Goal: Check status: Check status

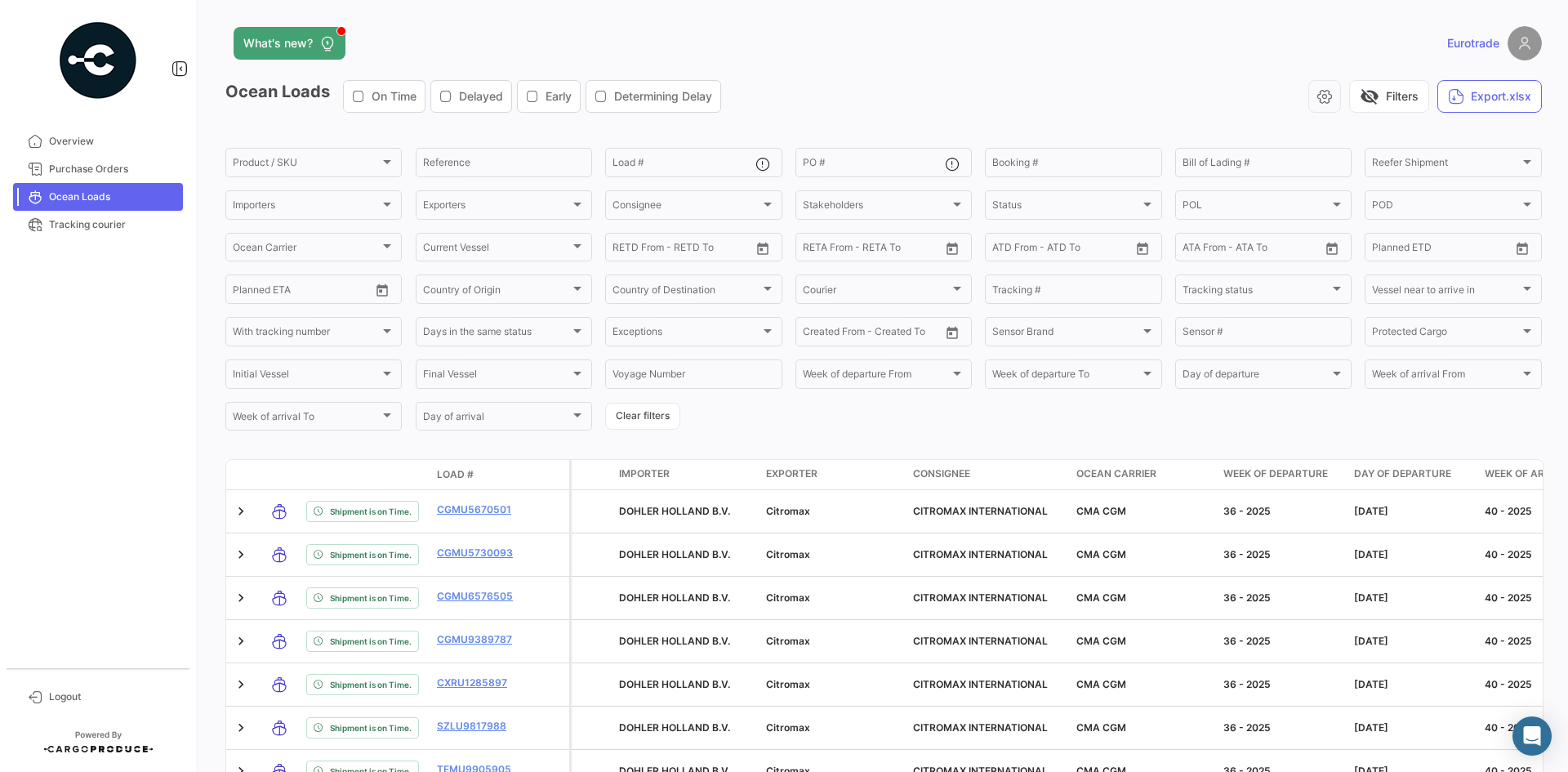
click at [878, 76] on app-header "What's new? Eurotrade" at bounding box center [884, 53] width 1317 height 54
click at [99, 168] on span "Purchase Orders" at bounding box center [112, 169] width 127 height 14
click at [100, 171] on span "Purchase Orders" at bounding box center [112, 169] width 127 height 14
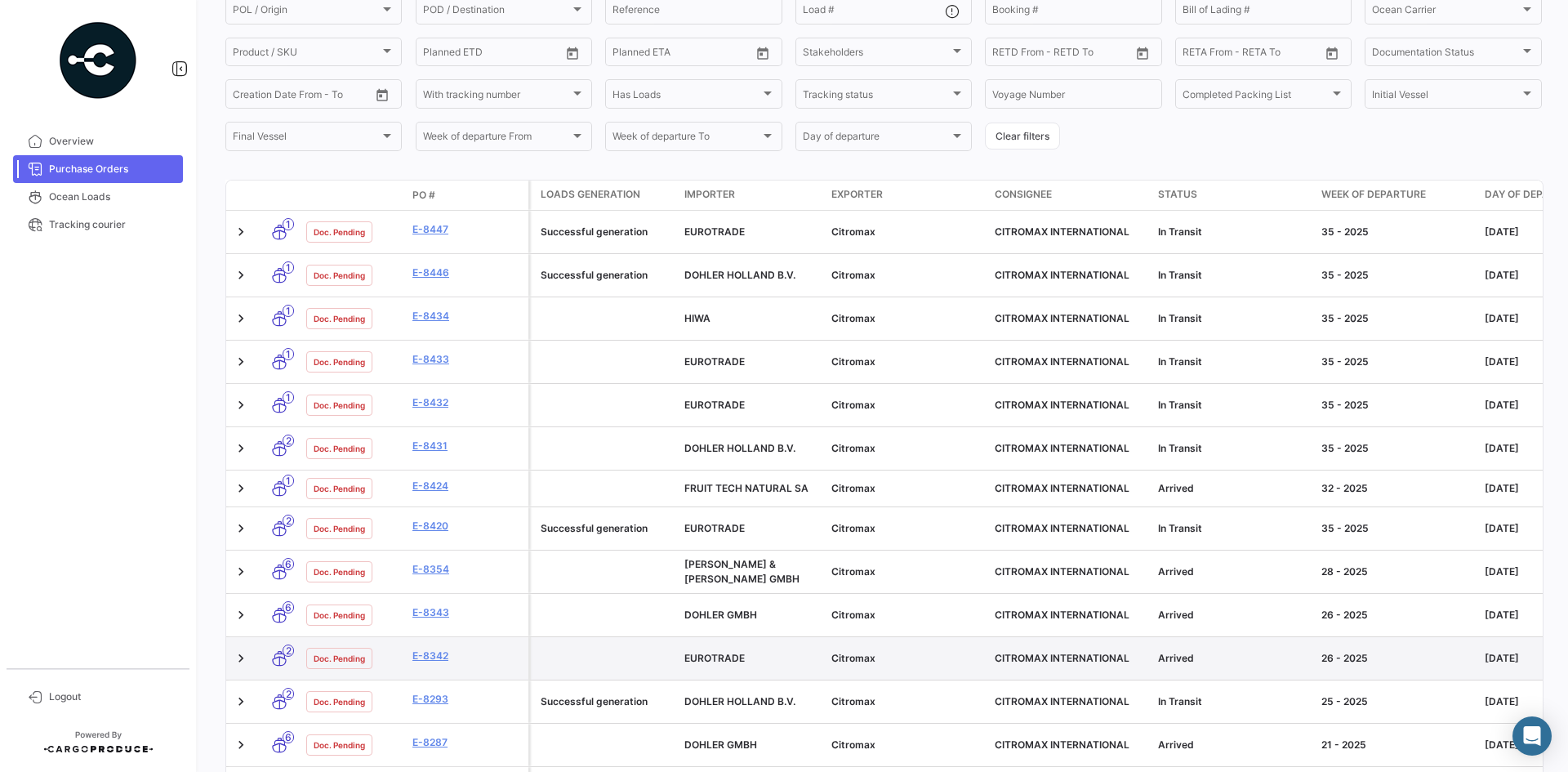
scroll to position [359, 0]
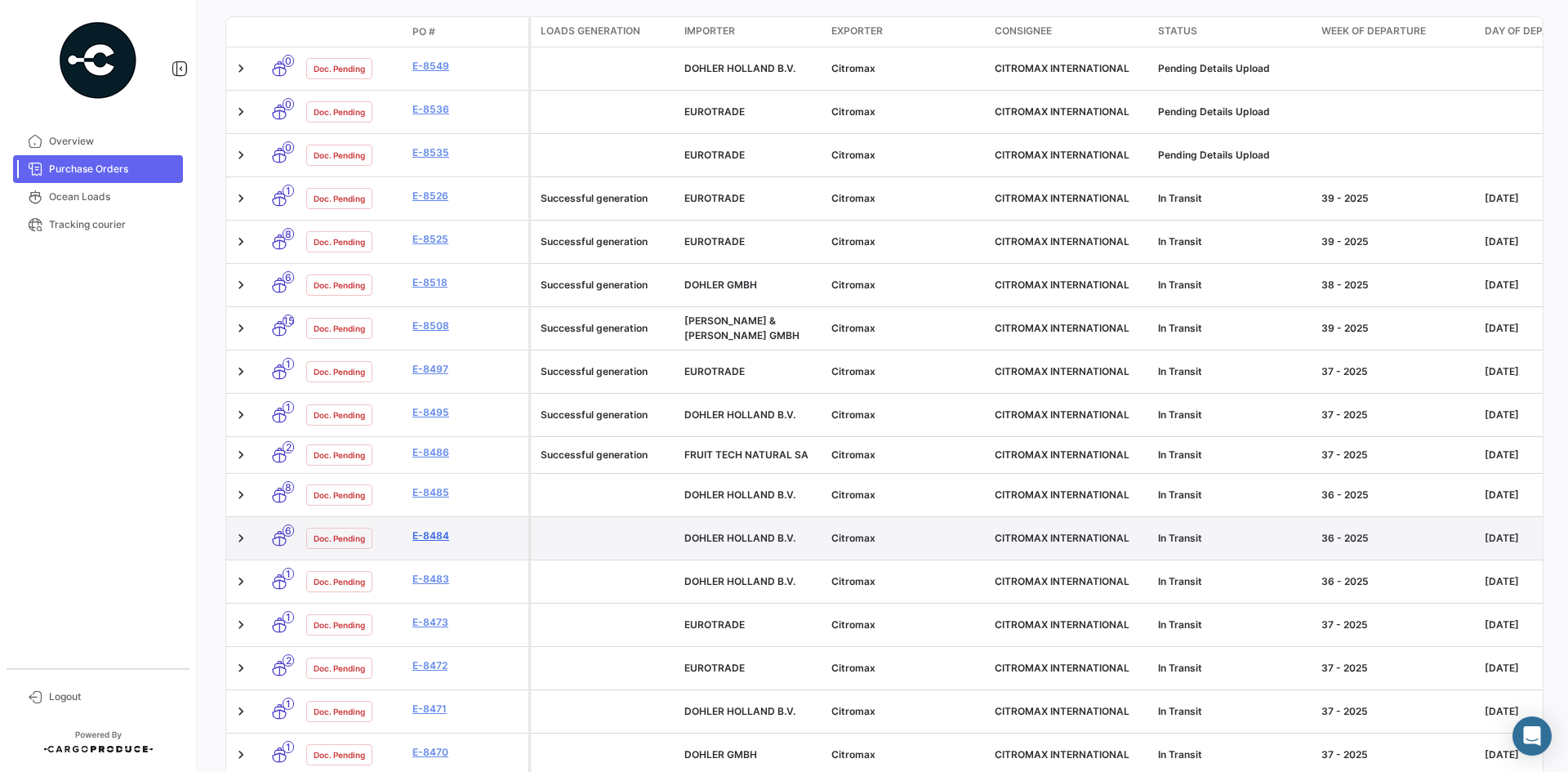
click at [428, 528] on link "E-8484" at bounding box center [467, 535] width 109 height 14
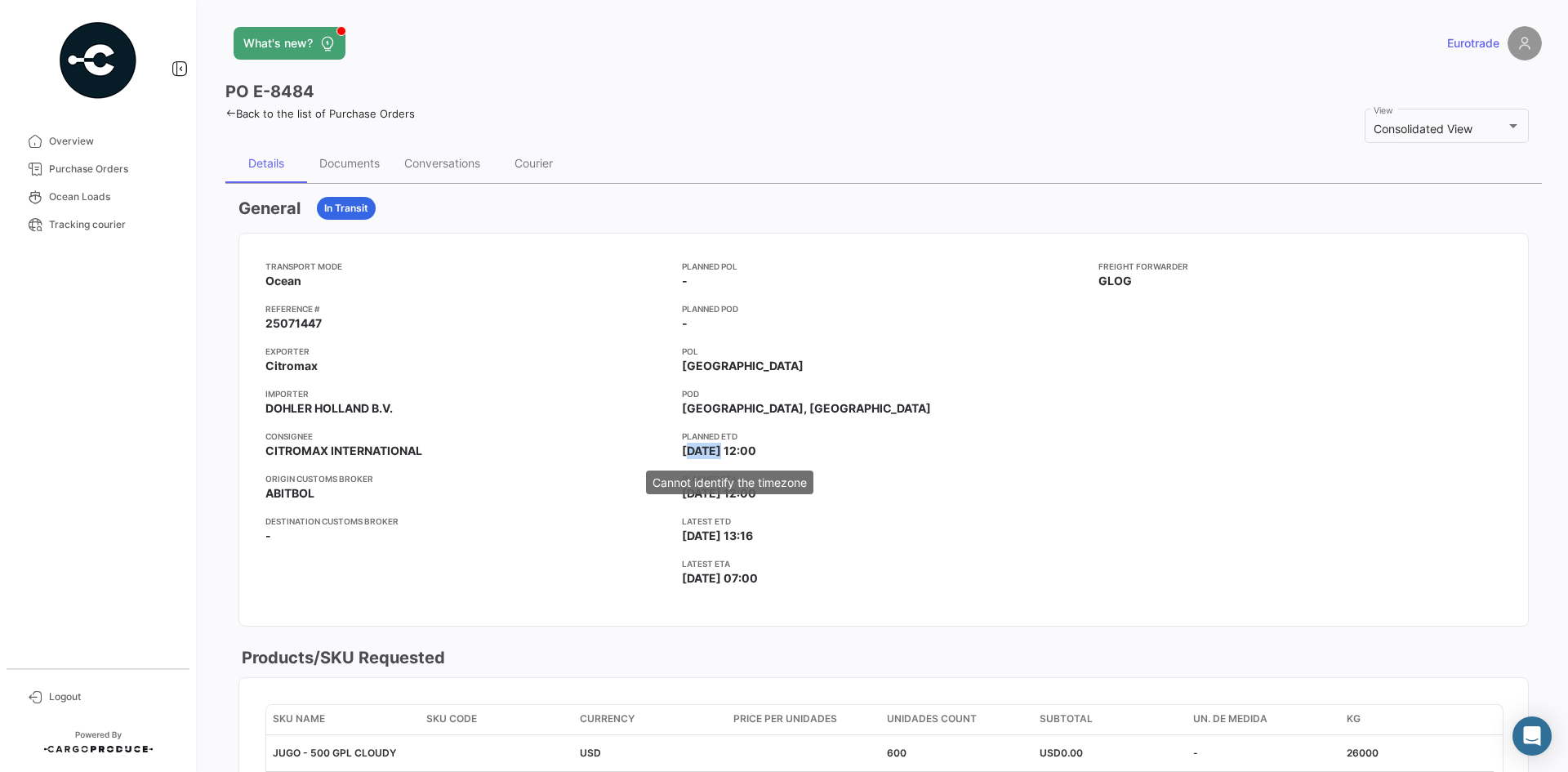
drag, startPoint x: 679, startPoint y: 448, endPoint x: 713, endPoint y: 446, distance: 34.1
click at [713, 446] on span "[DATE] 12:00" at bounding box center [720, 451] width 75 height 16
click at [738, 522] on app-card-info-title "Latest ETD" at bounding box center [884, 522] width 404 height 13
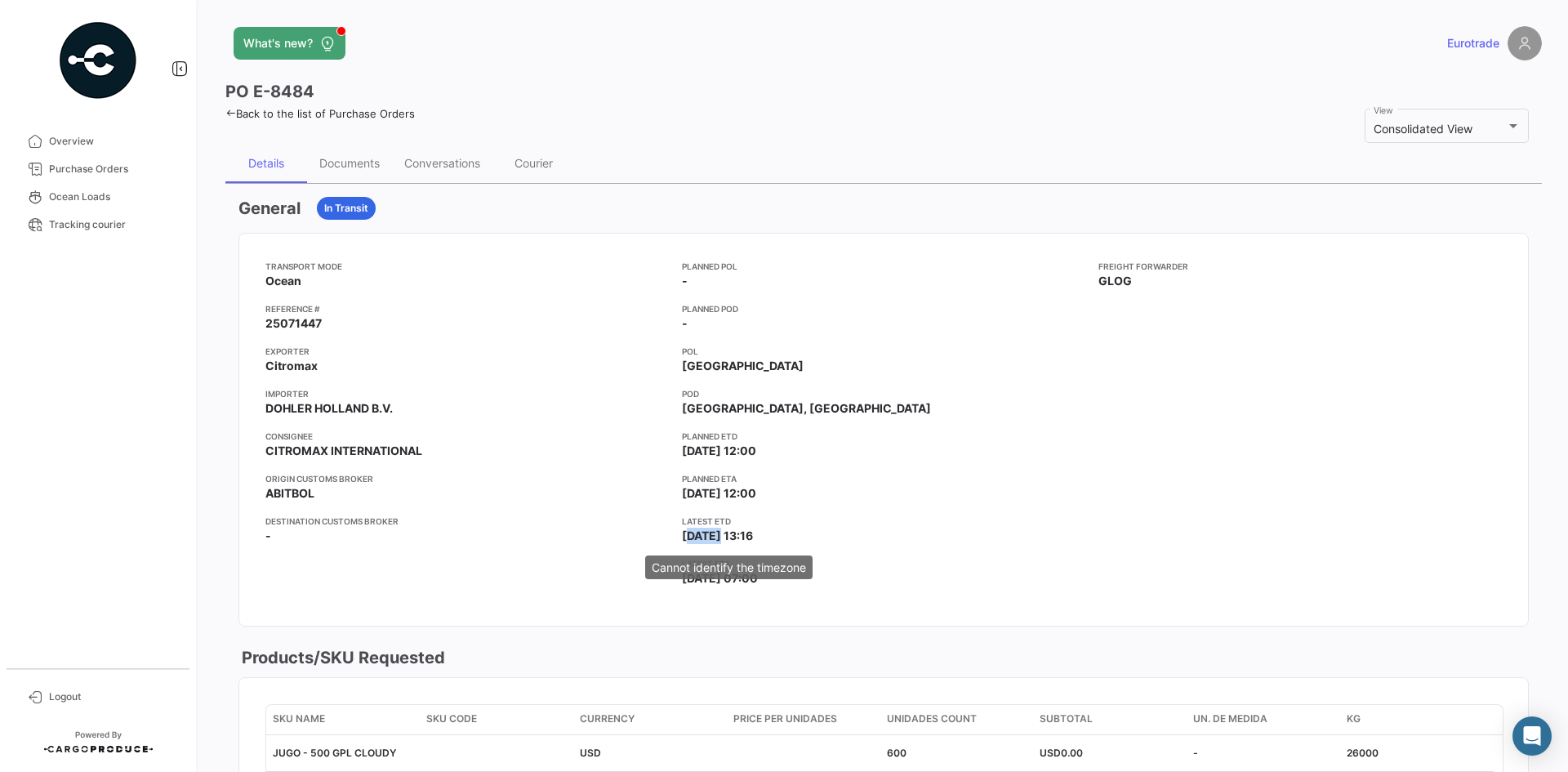
drag, startPoint x: 679, startPoint y: 532, endPoint x: 715, endPoint y: 532, distance: 36.0
click at [715, 532] on span "[DATE] 13:16" at bounding box center [718, 536] width 71 height 16
copy span "09/06"
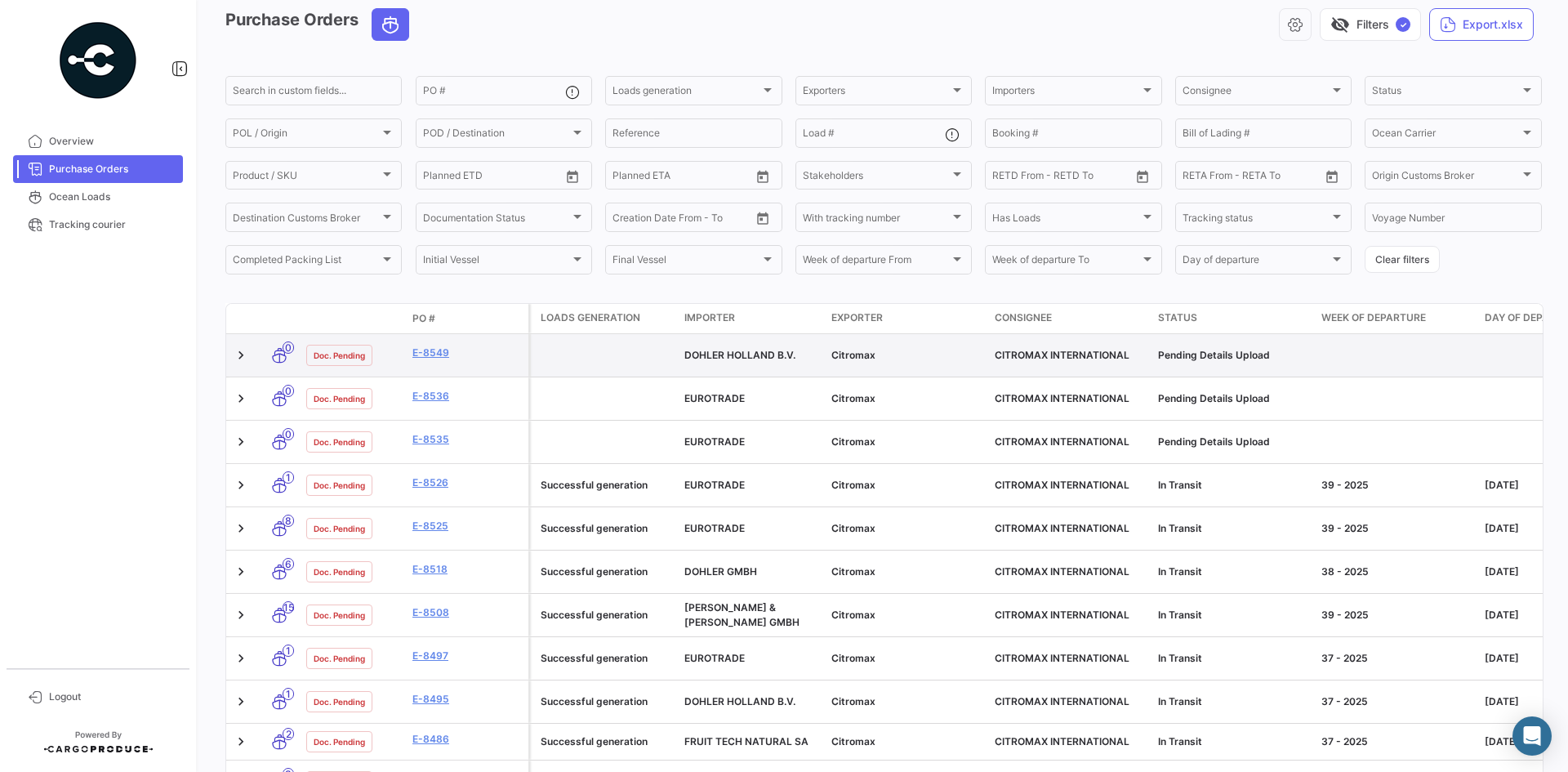
scroll to position [163, 0]
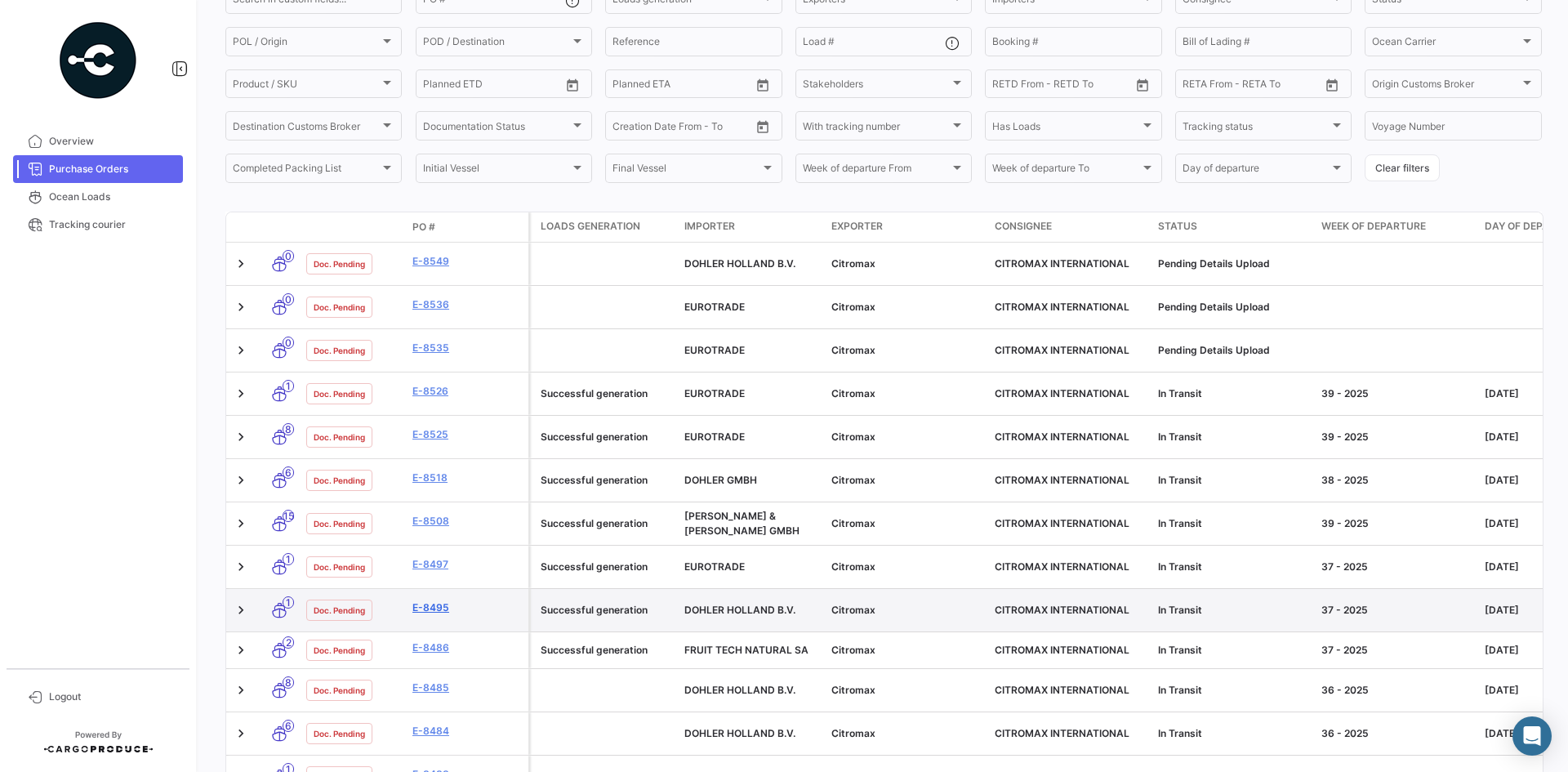
click at [424, 600] on link "E-8495" at bounding box center [467, 607] width 109 height 14
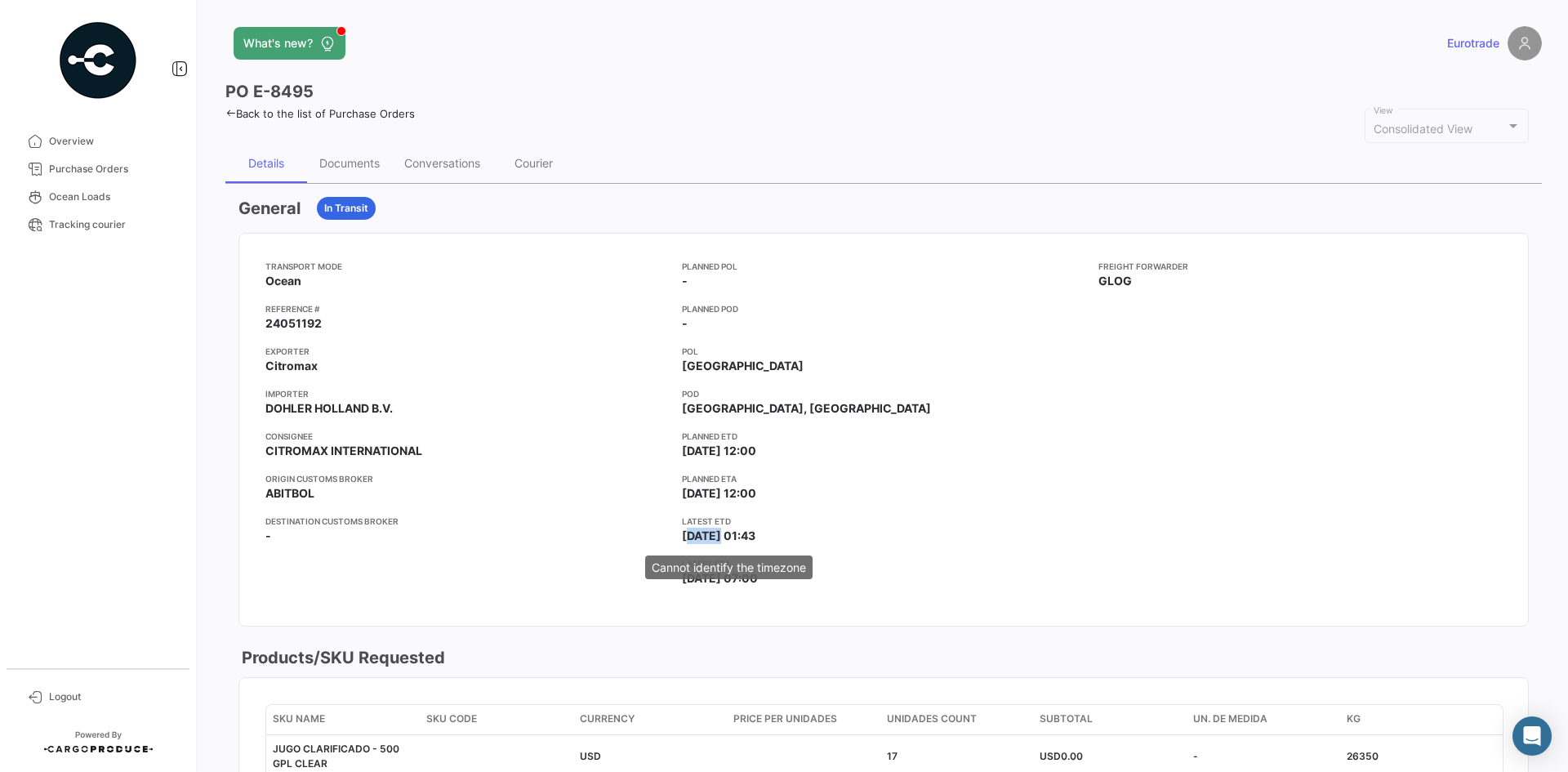
drag, startPoint x: 675, startPoint y: 534, endPoint x: 711, endPoint y: 530, distance: 36.2
click at [711, 530] on div "Transport mode Ocean Reference # 24051192 Exporter Citromax Importer DOHLER HOL…" at bounding box center [884, 430] width 1236 height 340
copy span "09/14"
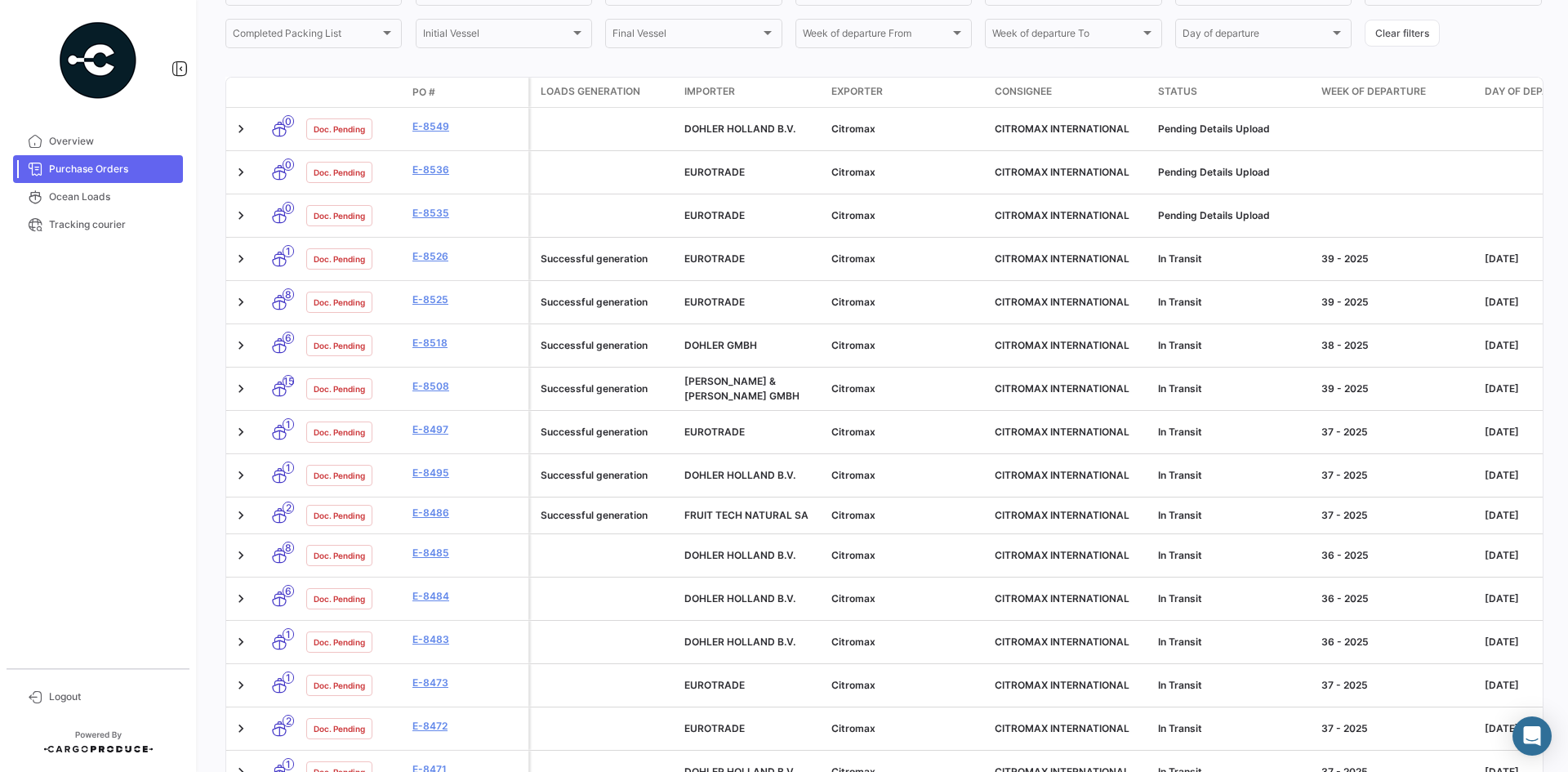
scroll to position [327, 0]
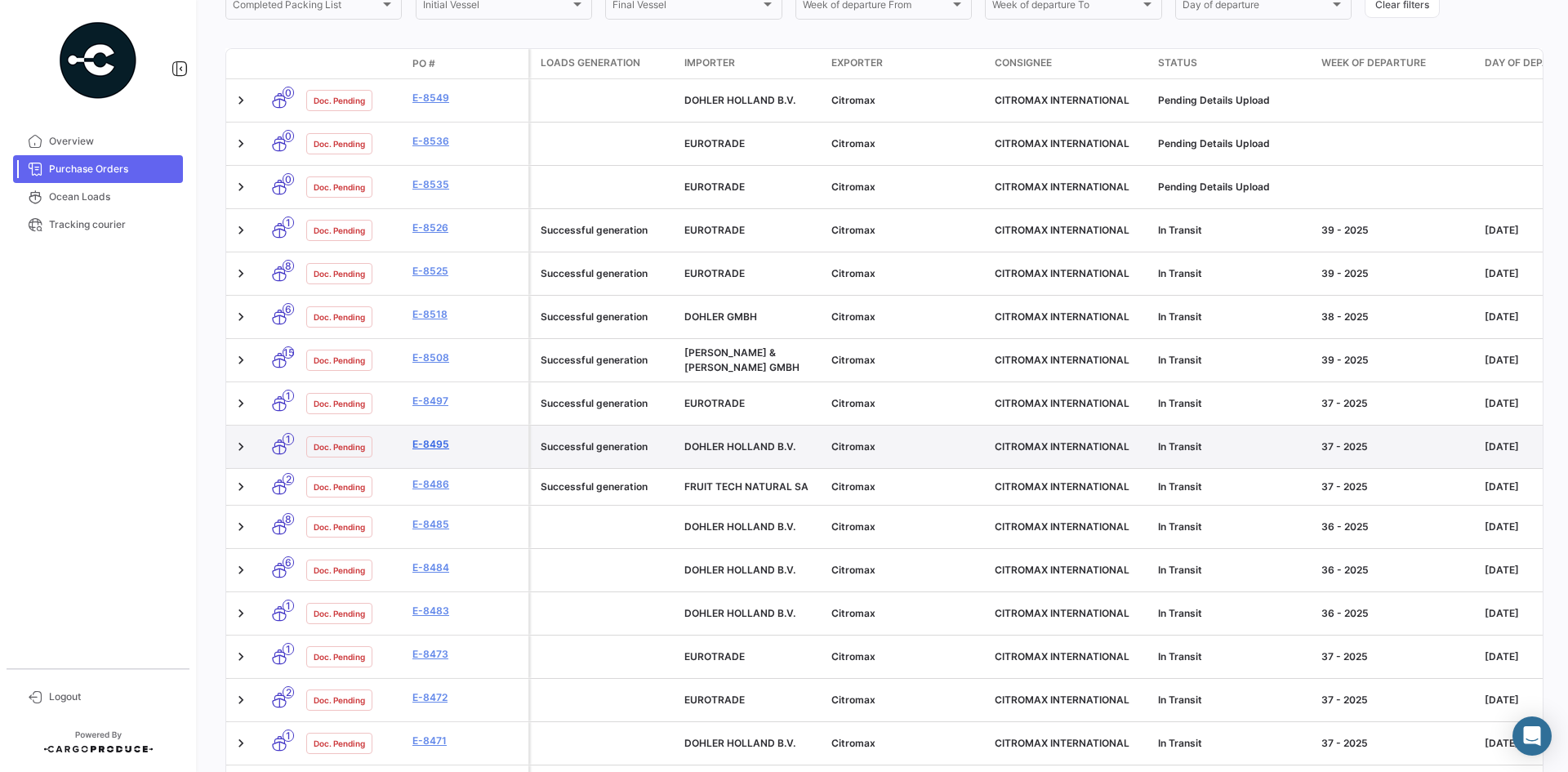
click at [418, 437] on link "E-8495" at bounding box center [467, 444] width 109 height 14
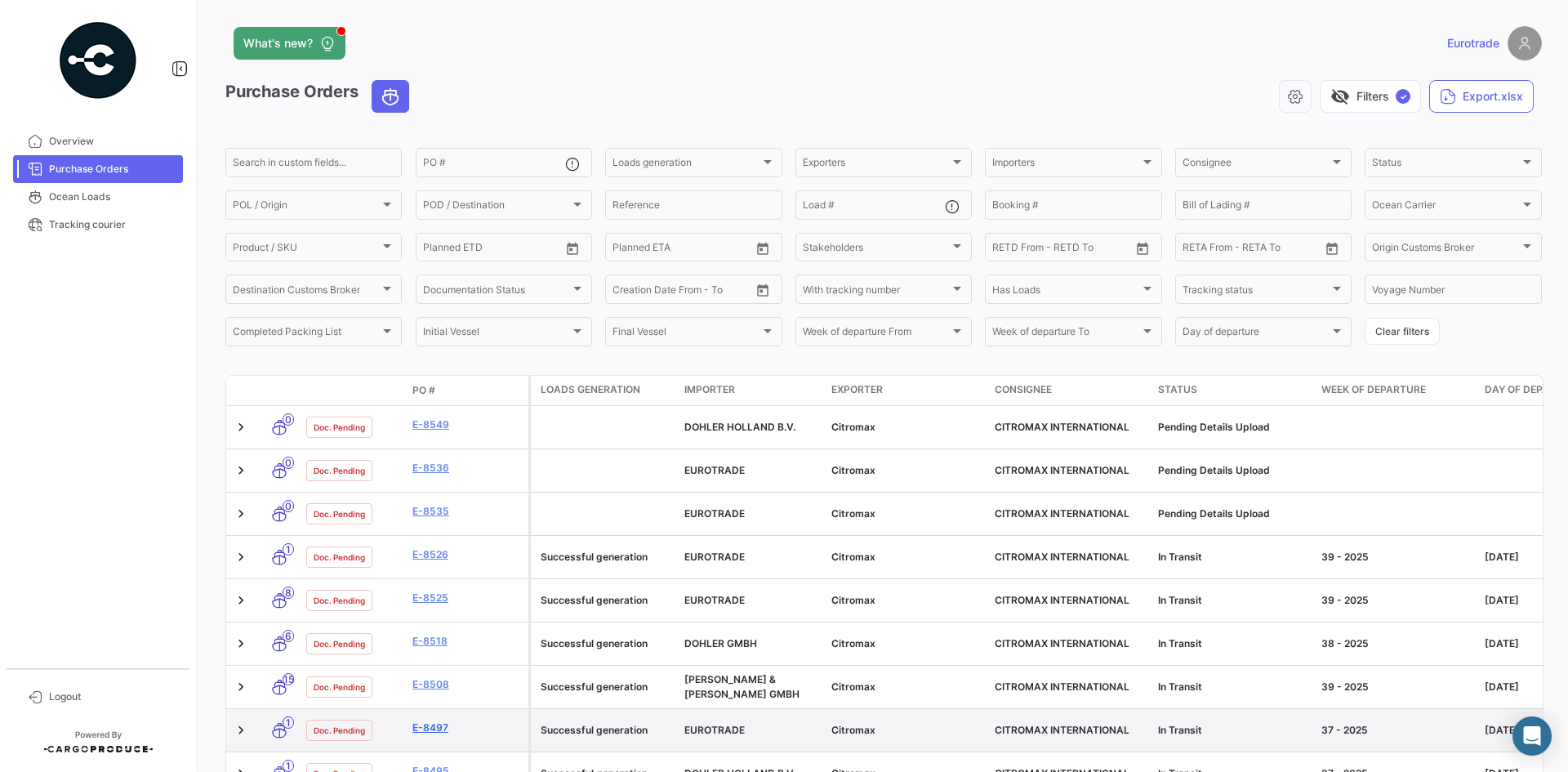
click at [434, 721] on link "E-8497" at bounding box center [467, 728] width 109 height 14
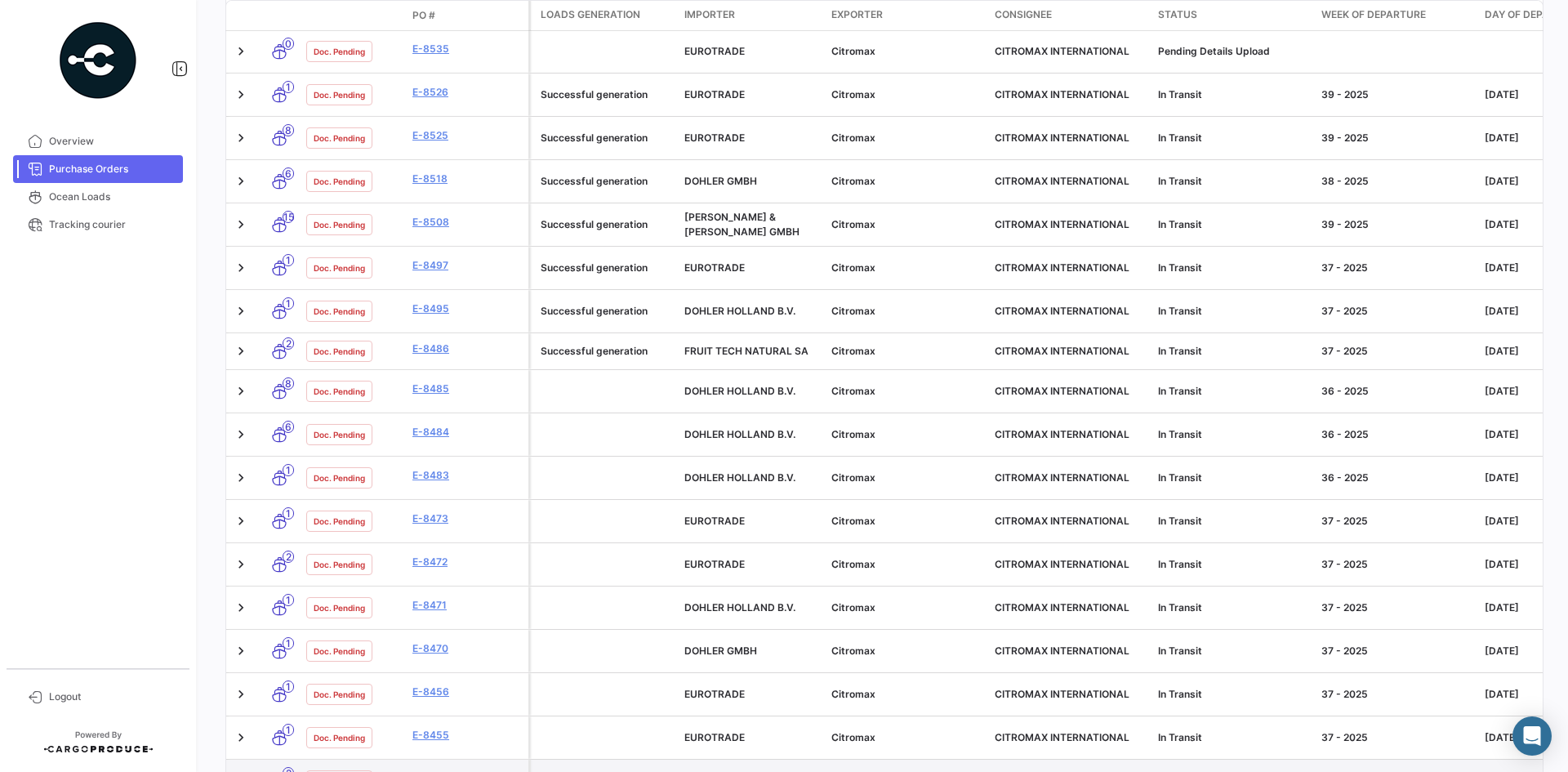
click at [425, 772] on link "E-8448" at bounding box center [467, 779] width 109 height 14
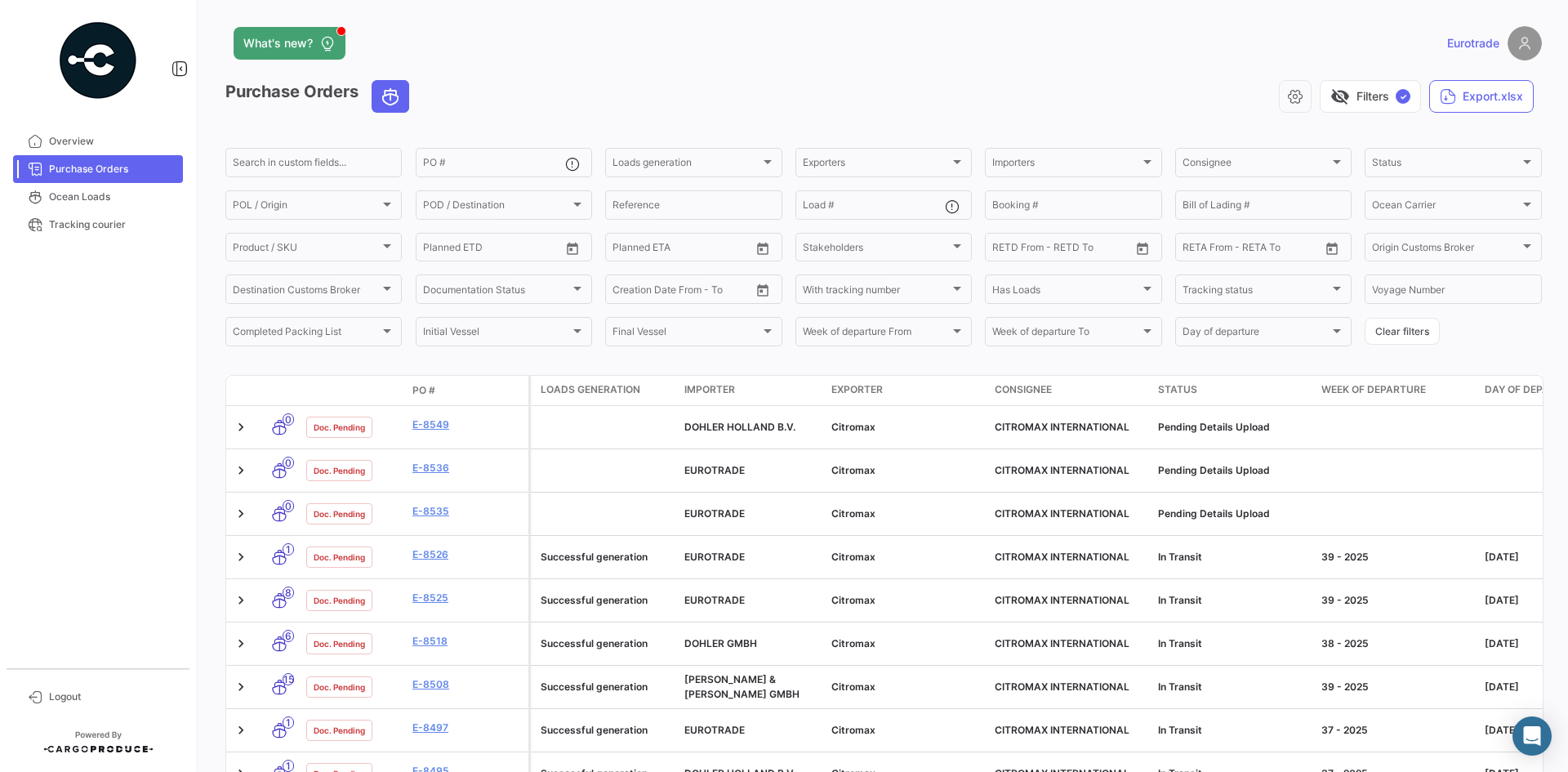
scroll to position [462, 0]
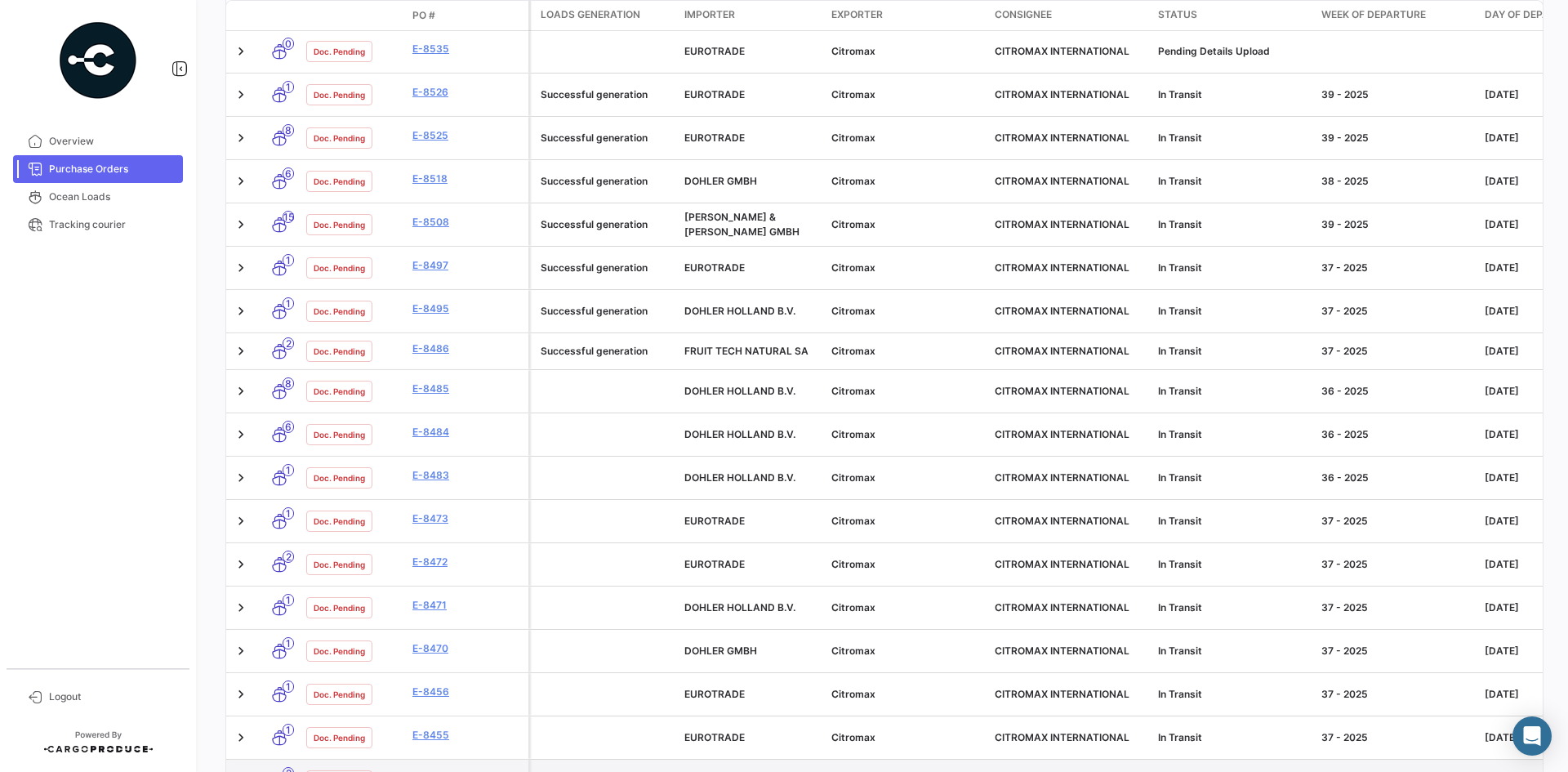
click at [427, 772] on link "E-8448" at bounding box center [467, 779] width 109 height 14
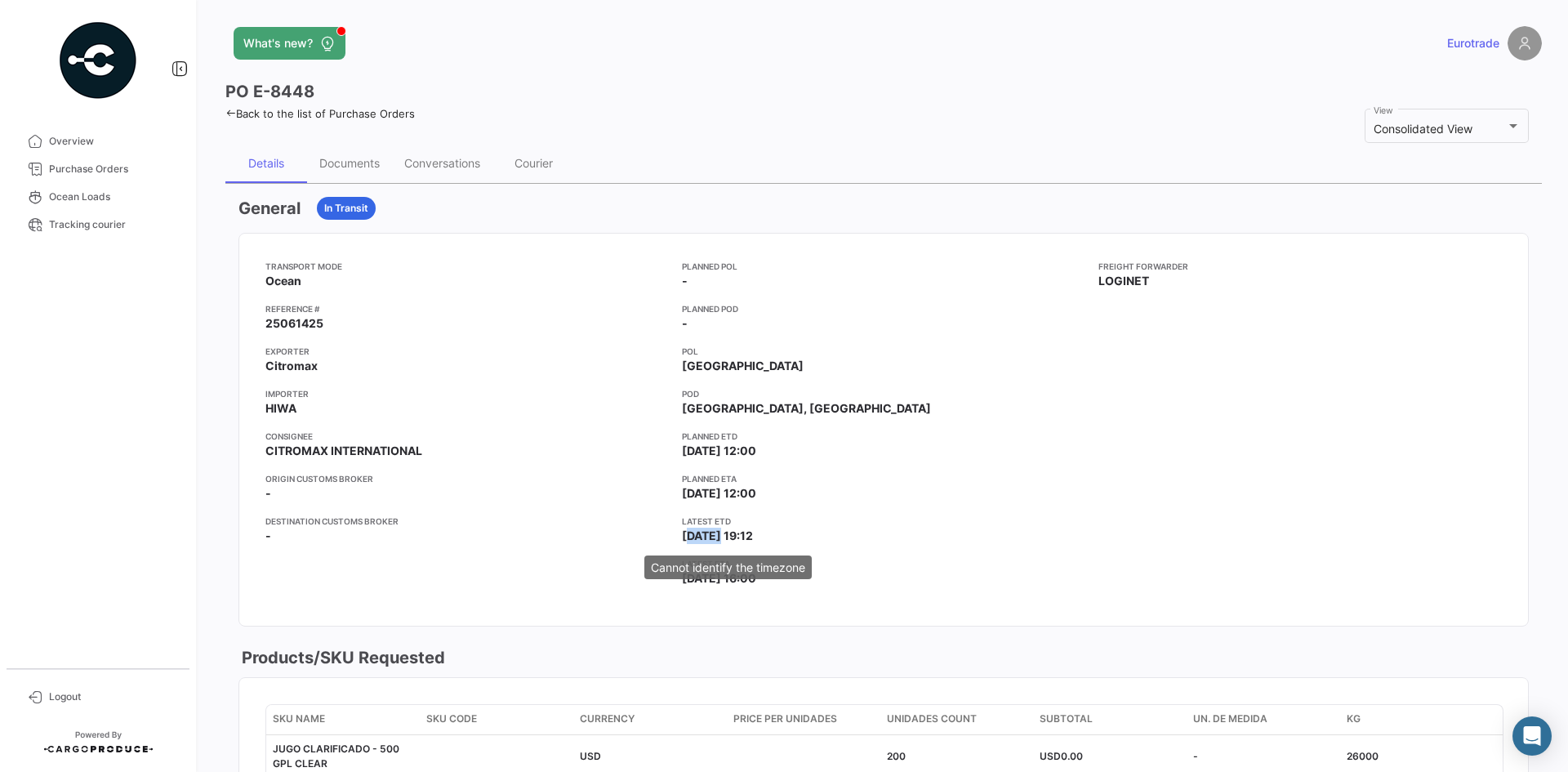
drag, startPoint x: 680, startPoint y: 537, endPoint x: 714, endPoint y: 533, distance: 34.2
click at [714, 533] on span "[DATE] 19:12" at bounding box center [718, 536] width 71 height 16
